Goal: Task Accomplishment & Management: Complete application form

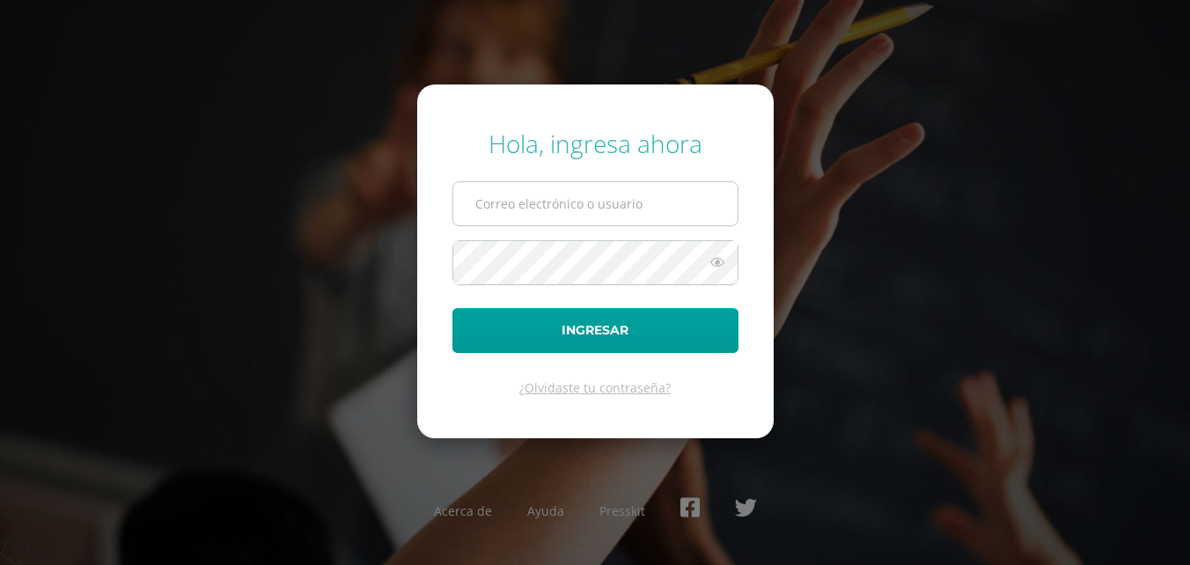
click at [630, 209] on input "text" at bounding box center [595, 203] width 284 height 43
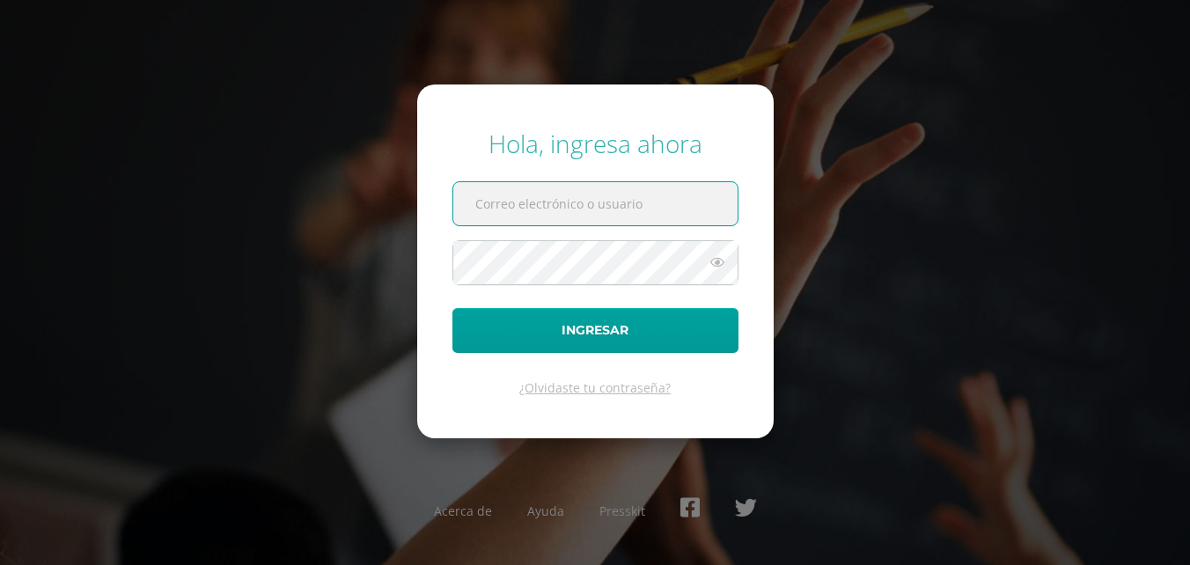
click at [578, 206] on input "text" at bounding box center [595, 203] width 284 height 43
paste input "2019039"
type input "2019039"
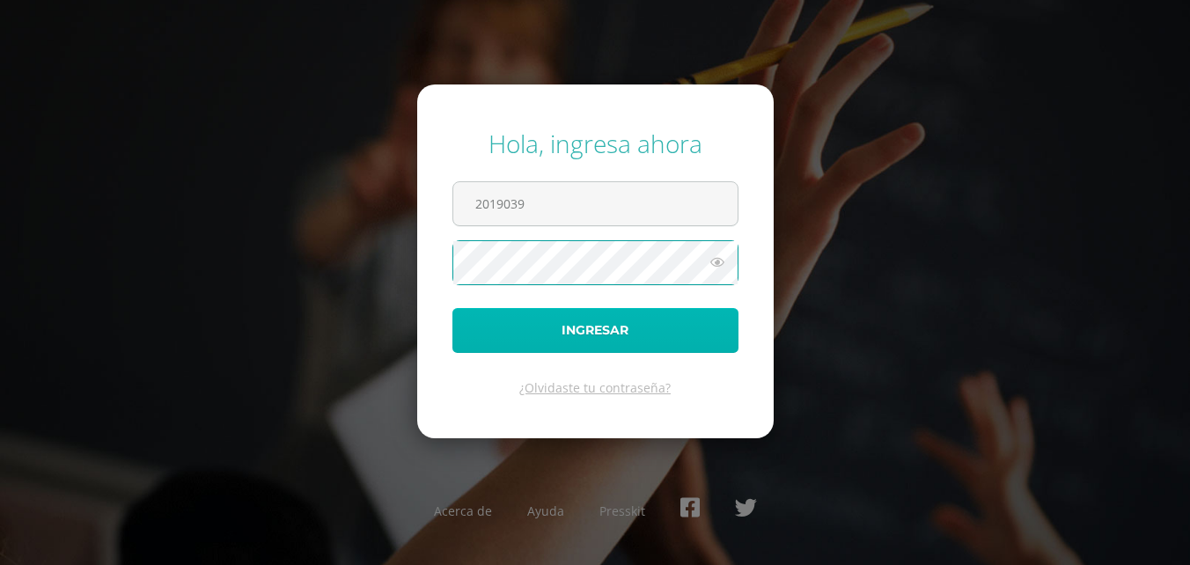
click at [718, 318] on button "Ingresar" at bounding box center [596, 330] width 286 height 45
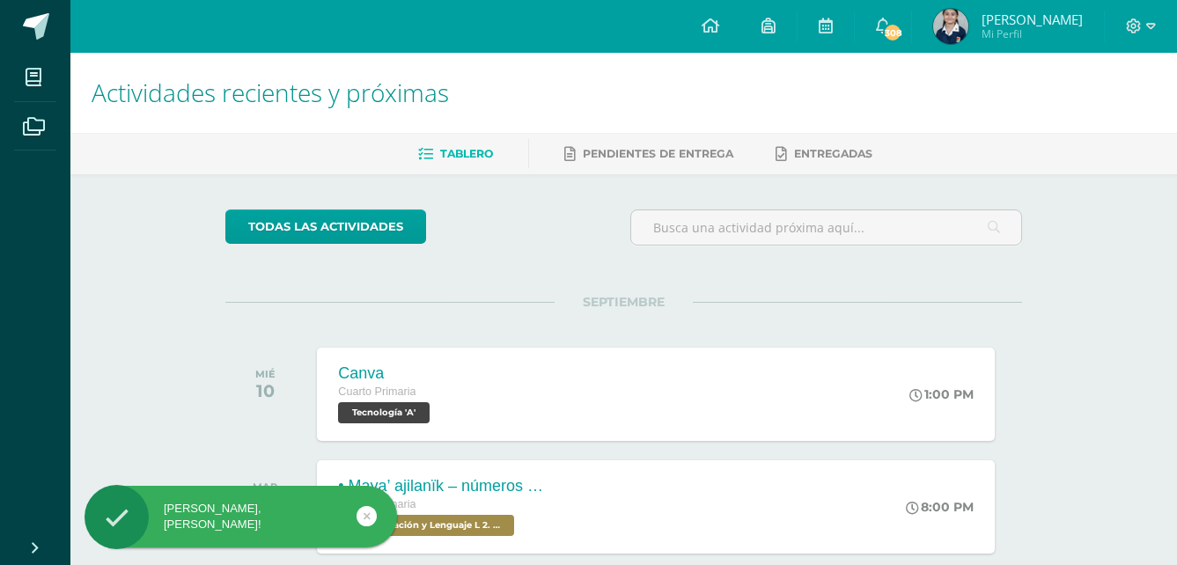
click at [663, 290] on div "todas las Actividades No tienes actividades Échale un vistazo a los demás perío…" at bounding box center [623, 470] width 867 height 593
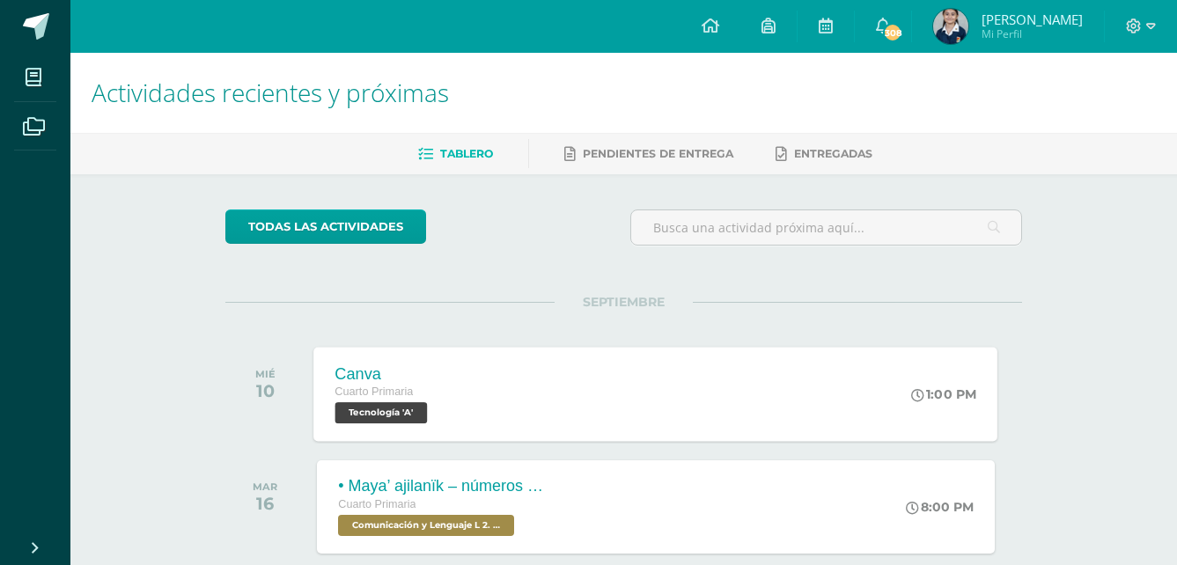
click at [400, 410] on span "Tecnología 'A'" at bounding box center [381, 412] width 92 height 21
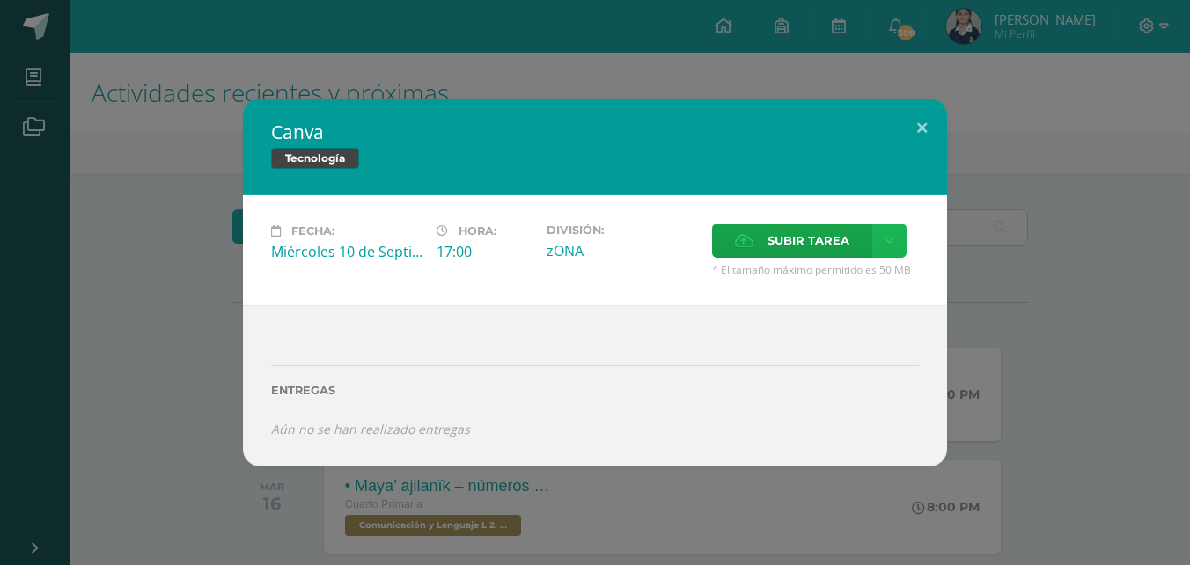
click at [887, 241] on icon at bounding box center [889, 240] width 13 height 15
click at [837, 239] on span "Subir tarea" at bounding box center [809, 241] width 82 height 33
click at [0, 0] on input "Subir tarea" at bounding box center [0, 0] width 0 height 0
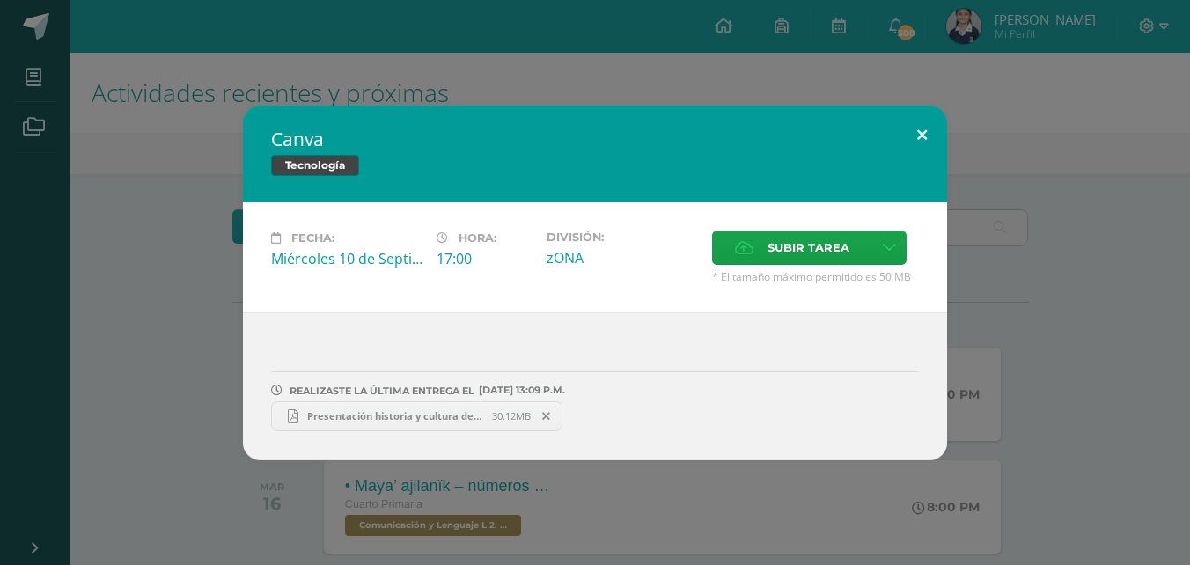
click at [912, 134] on button at bounding box center [922, 136] width 50 height 60
